Goal: Information Seeking & Learning: Compare options

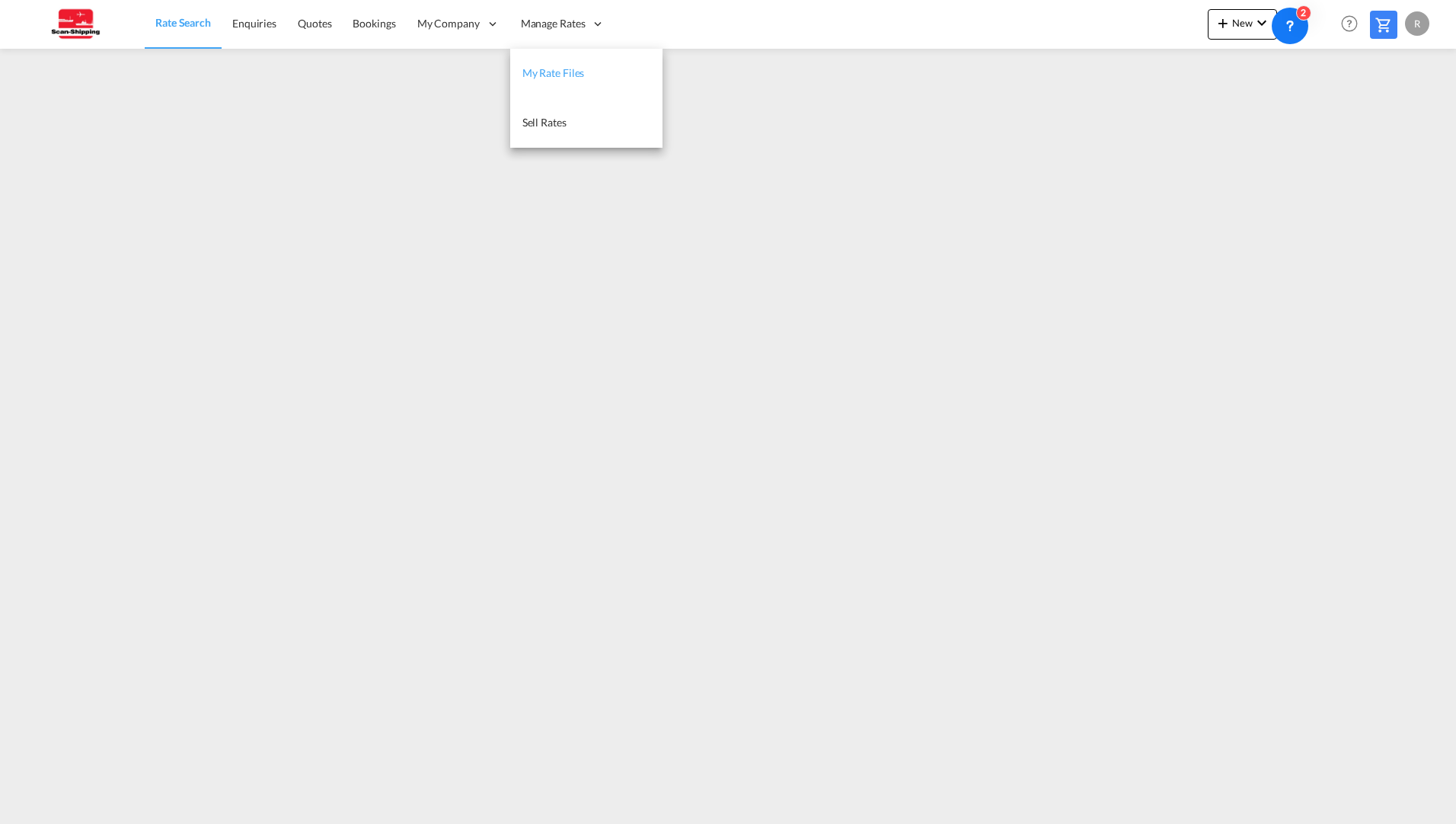
click at [553, 77] on span "My Rate Files" at bounding box center [554, 72] width 62 height 13
click at [200, 23] on span "Rate Search" at bounding box center [182, 23] width 54 height 13
